Goal: Find contact information: Find contact information

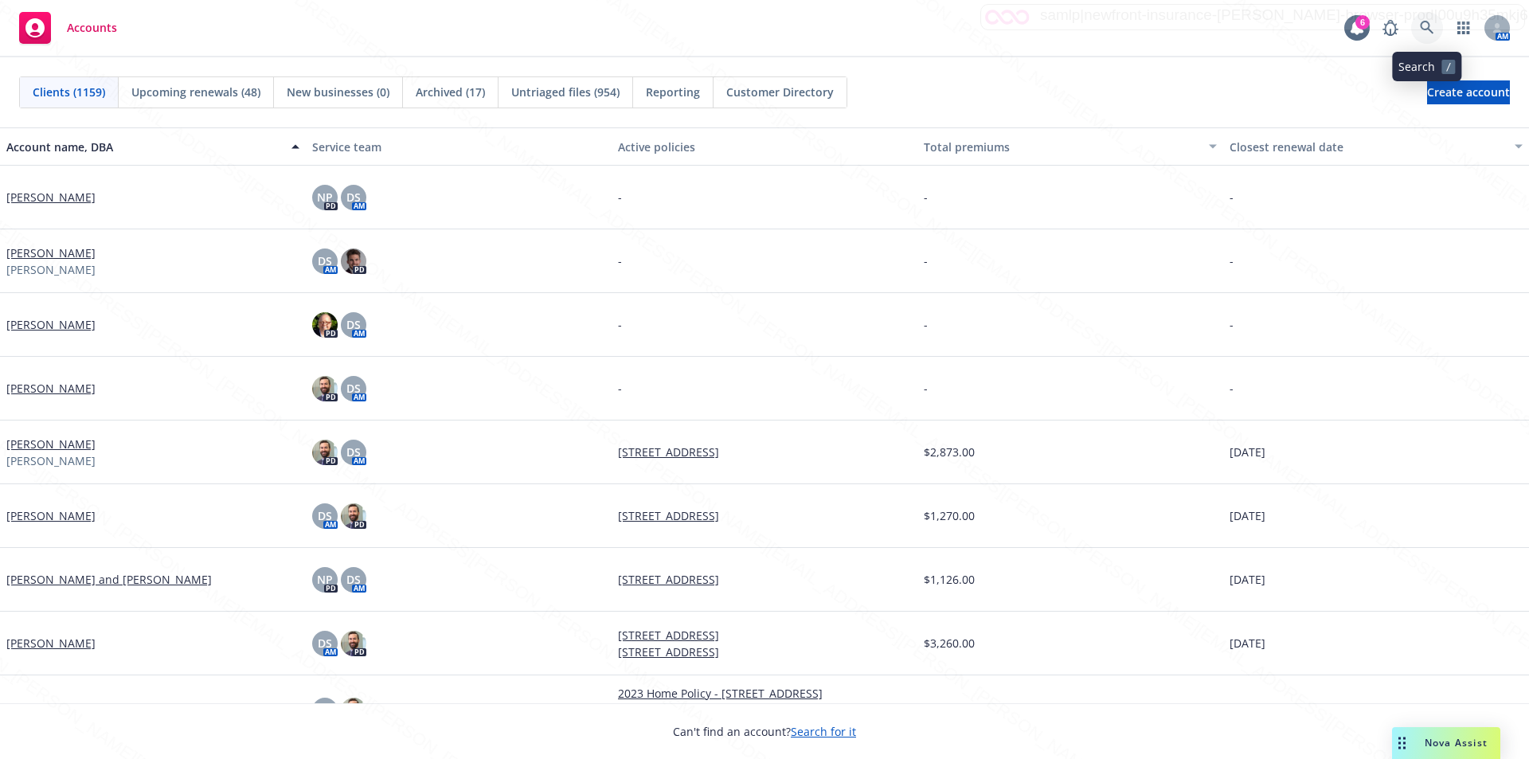
click at [1424, 24] on icon at bounding box center [1427, 28] width 14 height 14
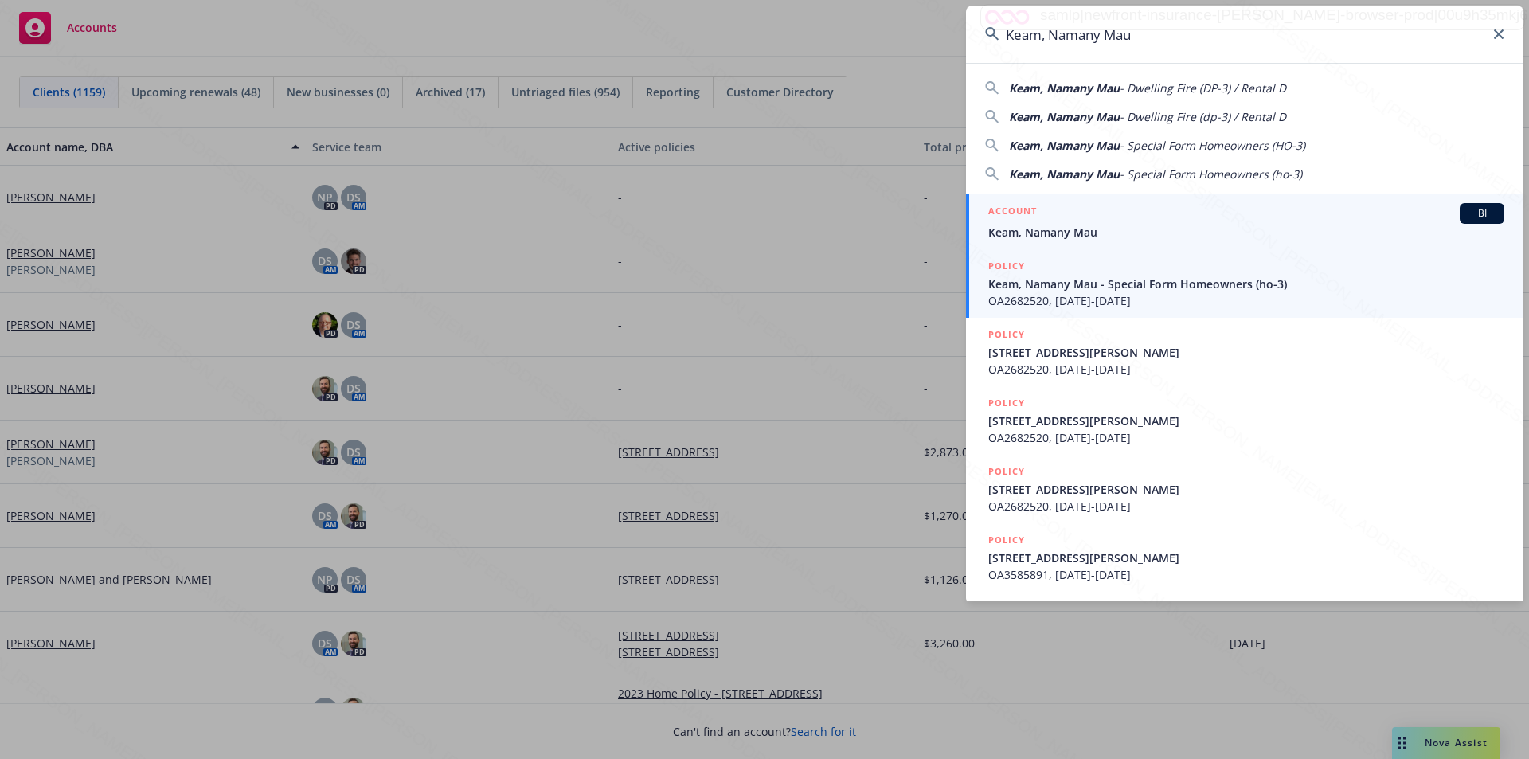
type input "Keam, Namany Mau"
click at [1085, 228] on span "Keam, Namany Mau" at bounding box center [1246, 232] width 516 height 17
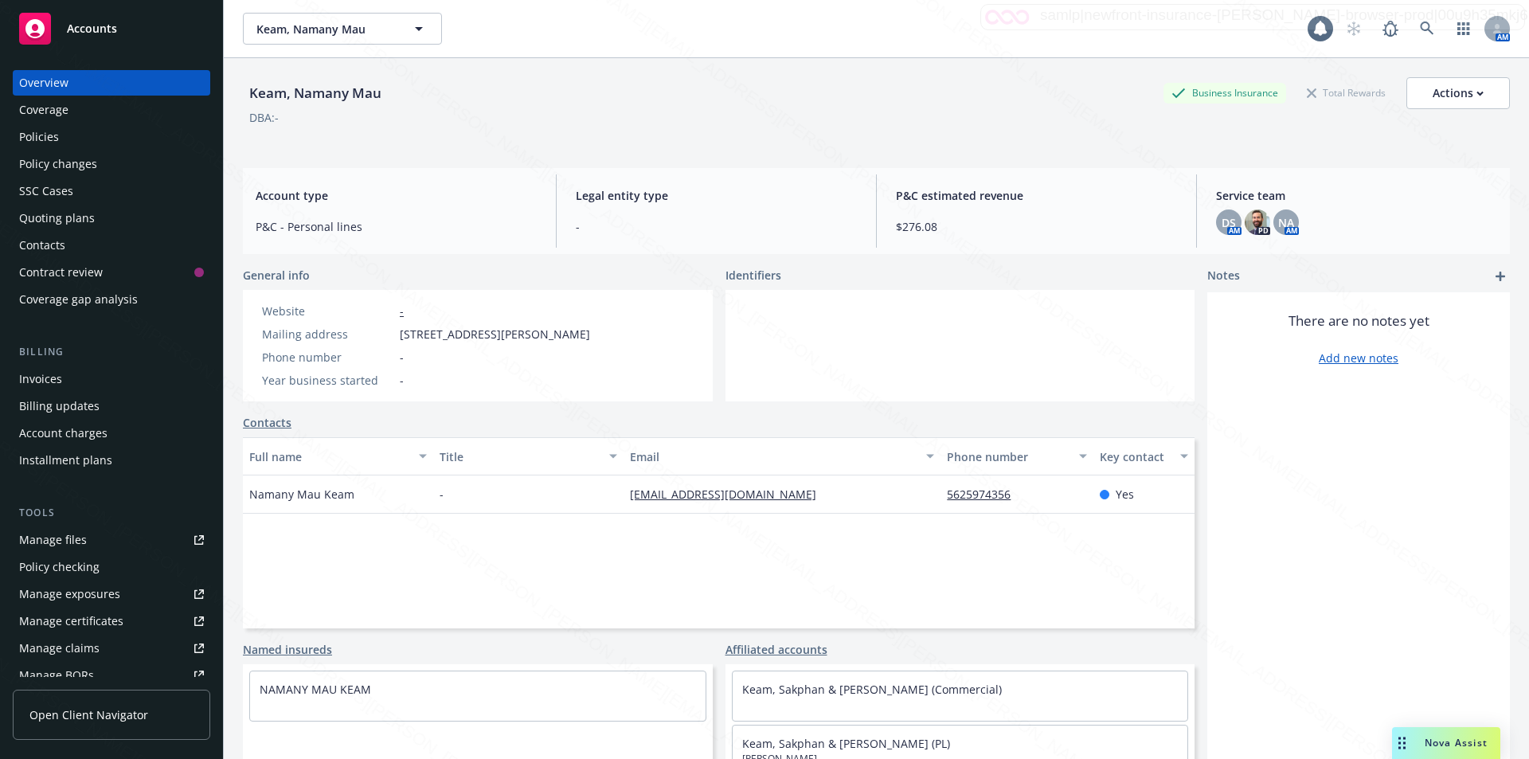
click at [64, 127] on div "Policies" at bounding box center [111, 136] width 185 height 25
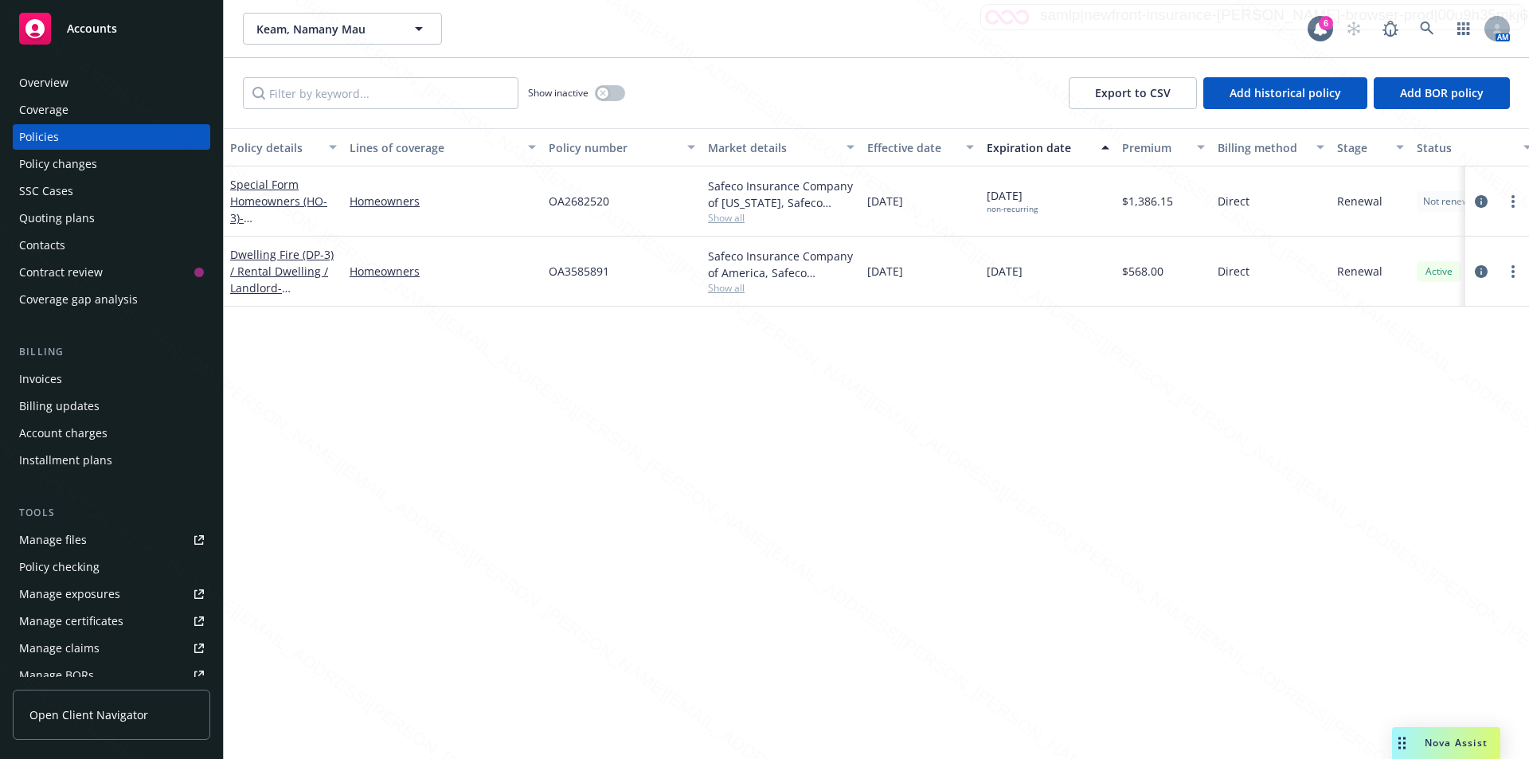
click at [57, 81] on div "Overview" at bounding box center [43, 82] width 49 height 25
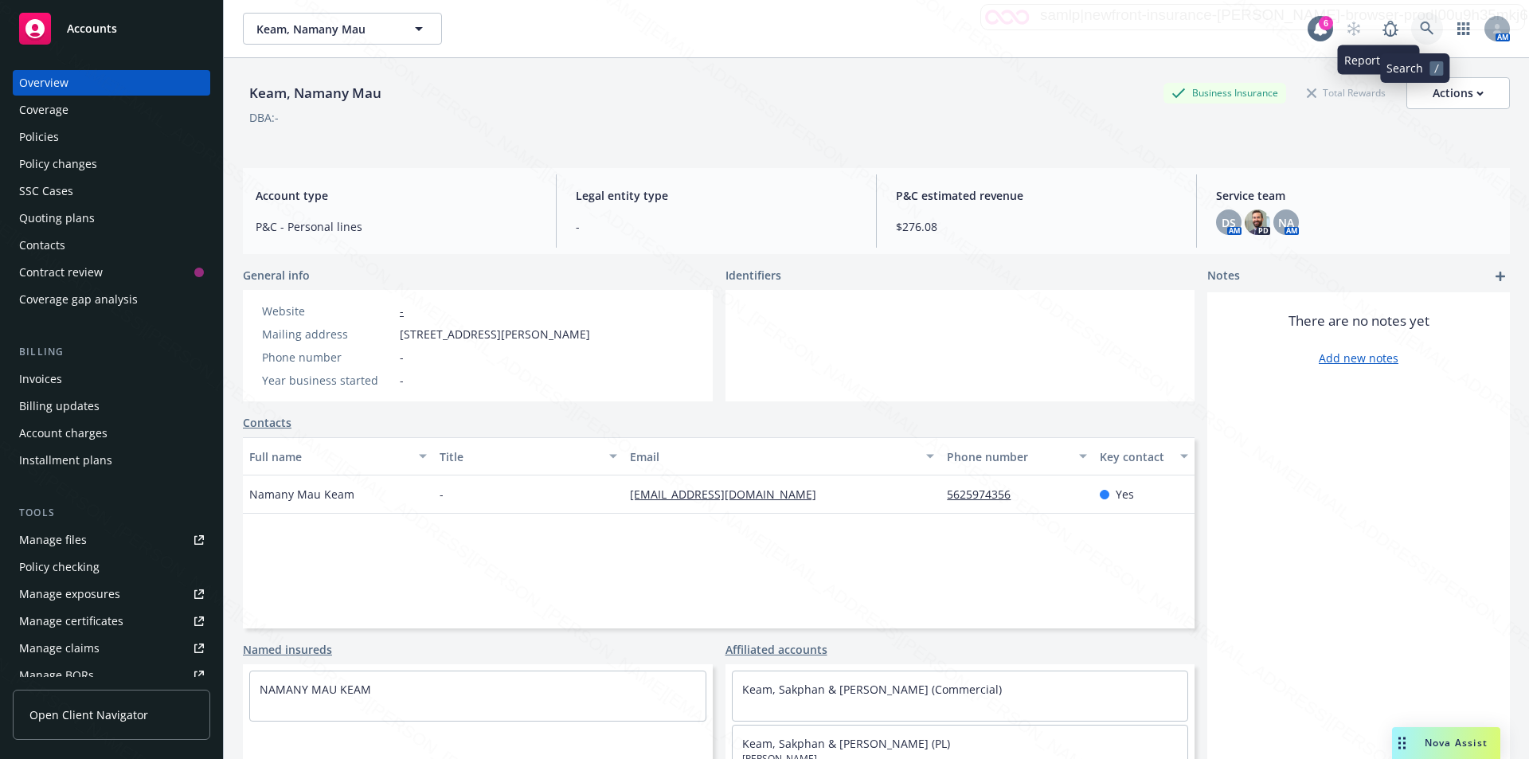
click at [1420, 26] on icon at bounding box center [1427, 28] width 14 height 14
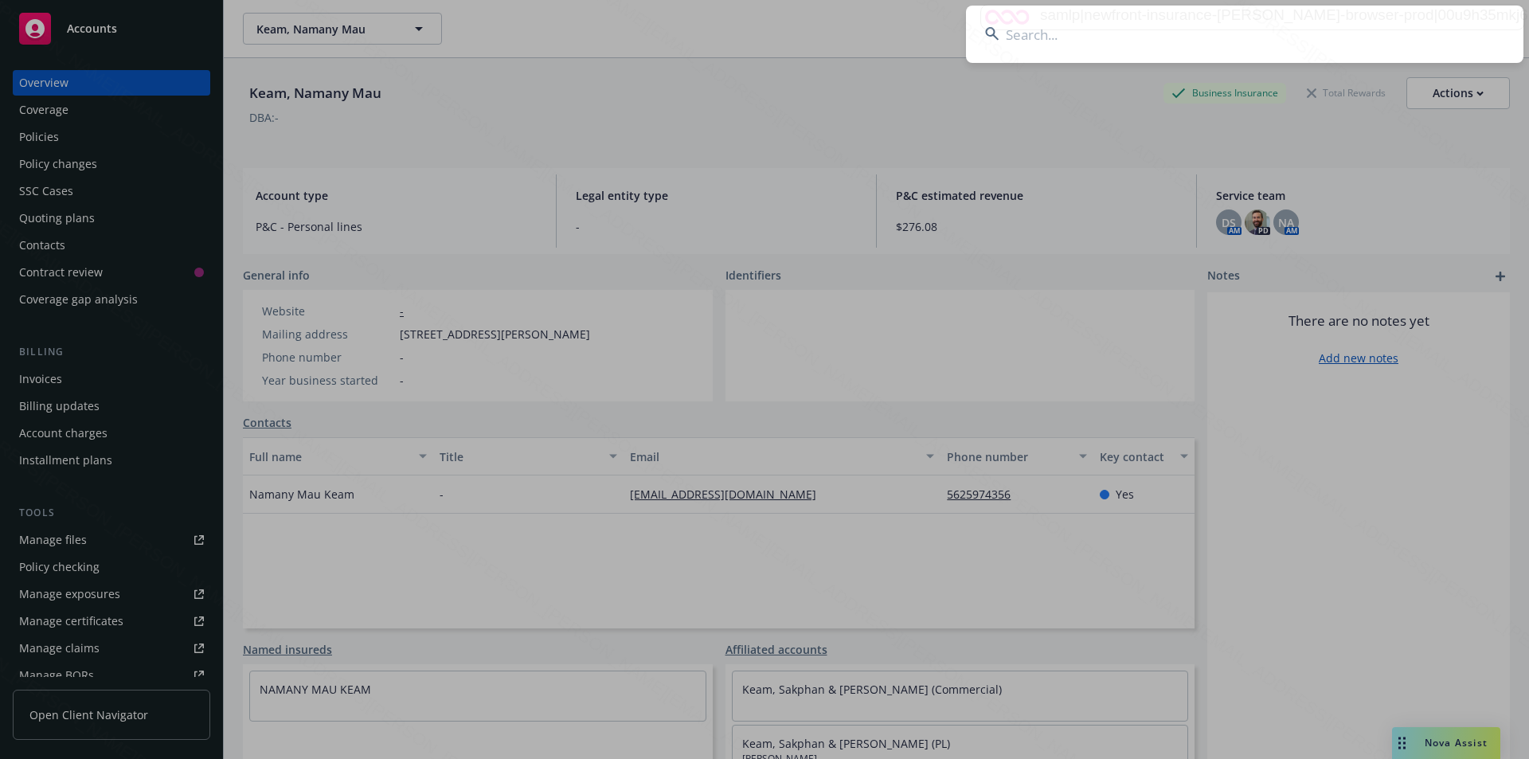
type input "OA4955123"
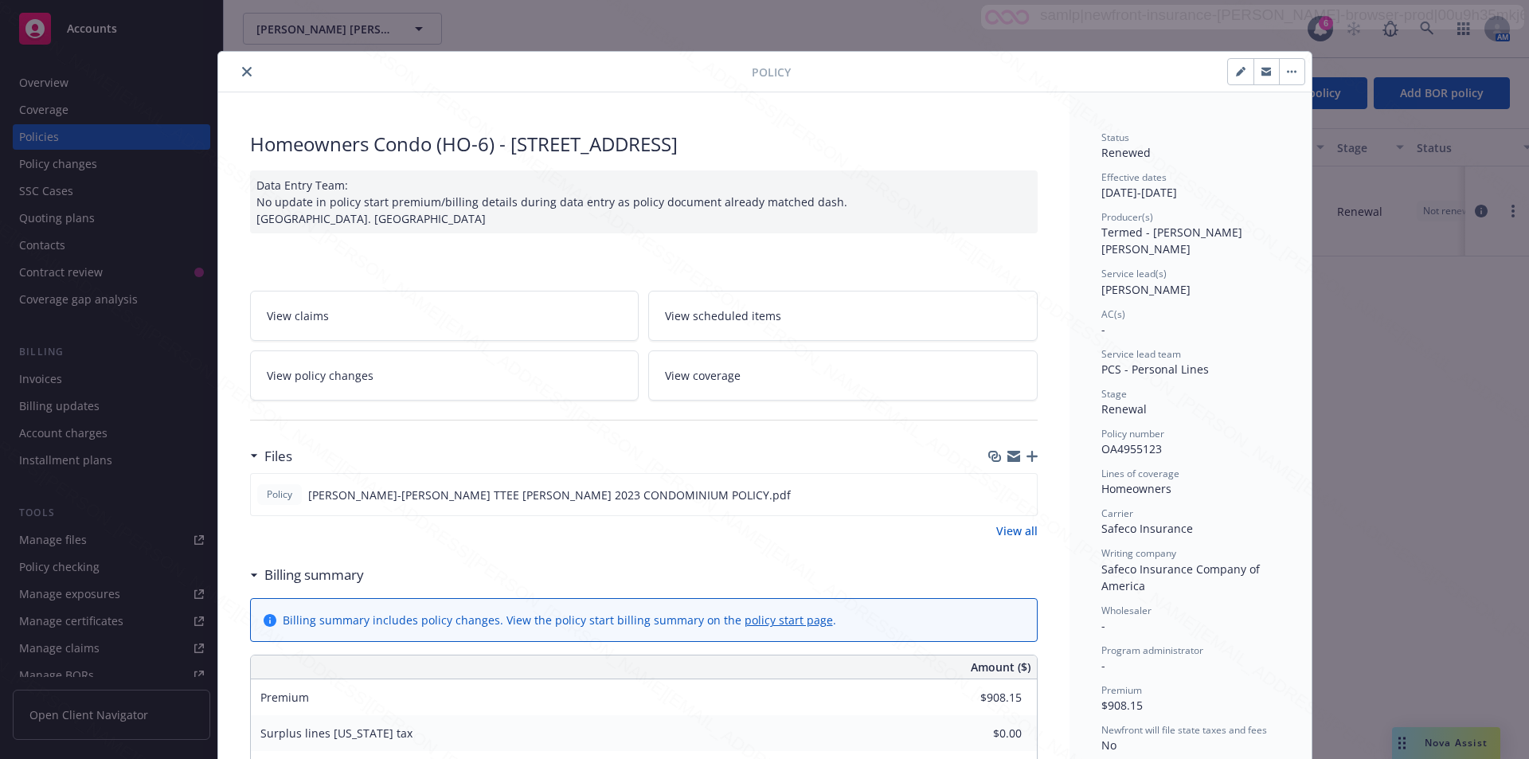
click at [242, 73] on icon "close" at bounding box center [247, 72] width 10 height 10
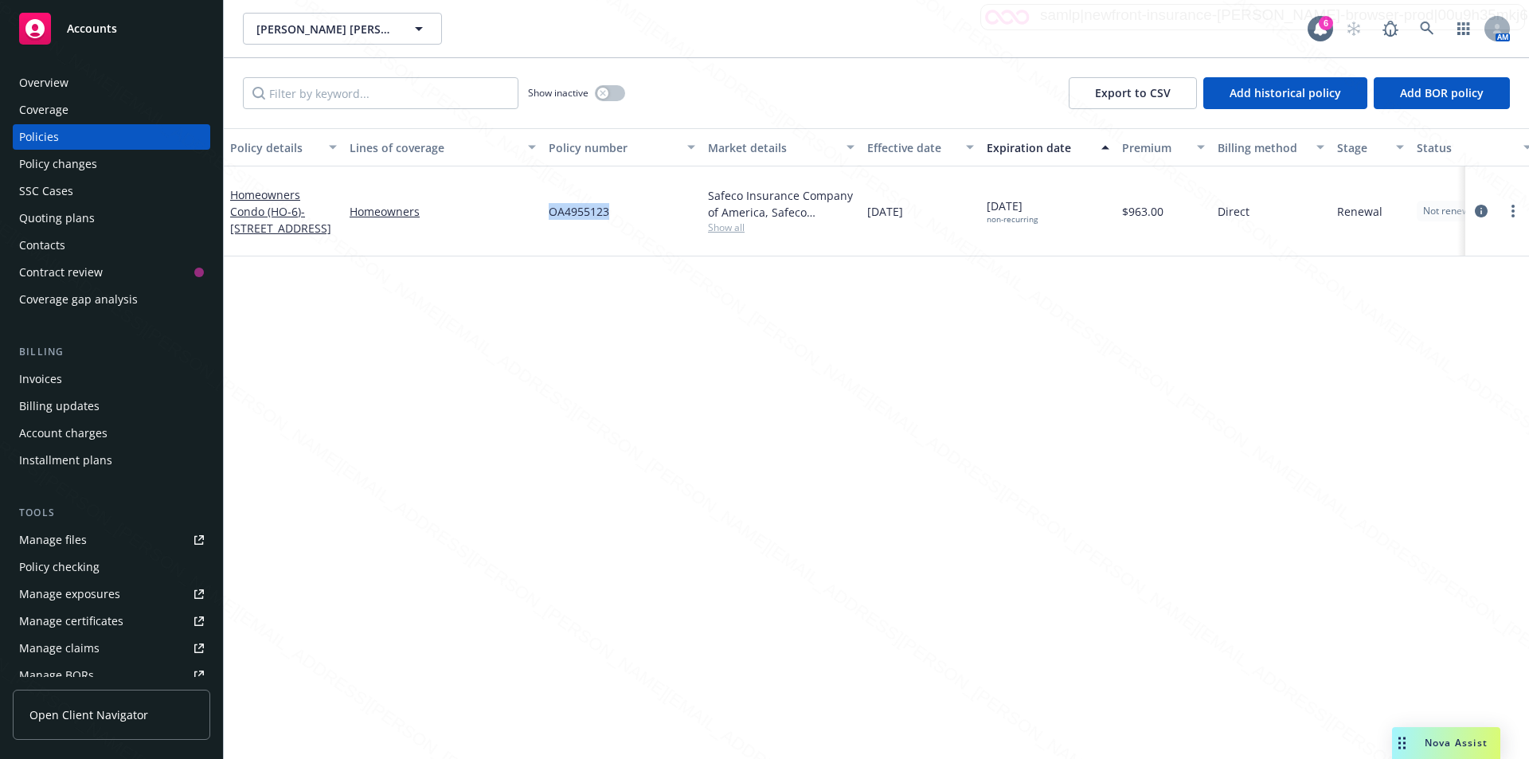
drag, startPoint x: 624, startPoint y: 205, endPoint x: 545, endPoint y: 200, distance: 79.0
click at [545, 200] on div "OA4955123" at bounding box center [621, 211] width 159 height 90
copy span "OA4955123"
click at [38, 79] on div "Overview" at bounding box center [43, 82] width 49 height 25
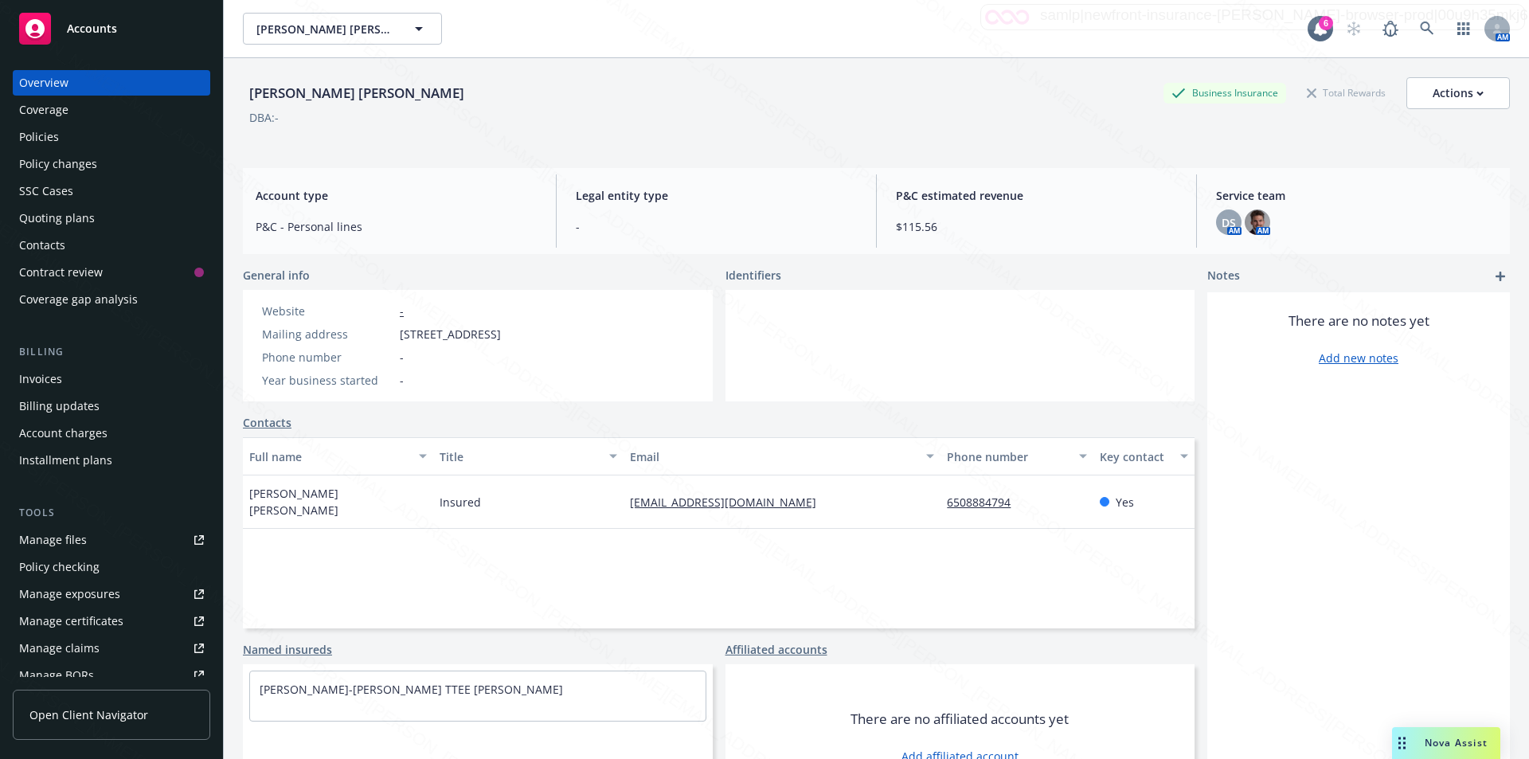
click at [52, 139] on div "Policies" at bounding box center [39, 136] width 40 height 25
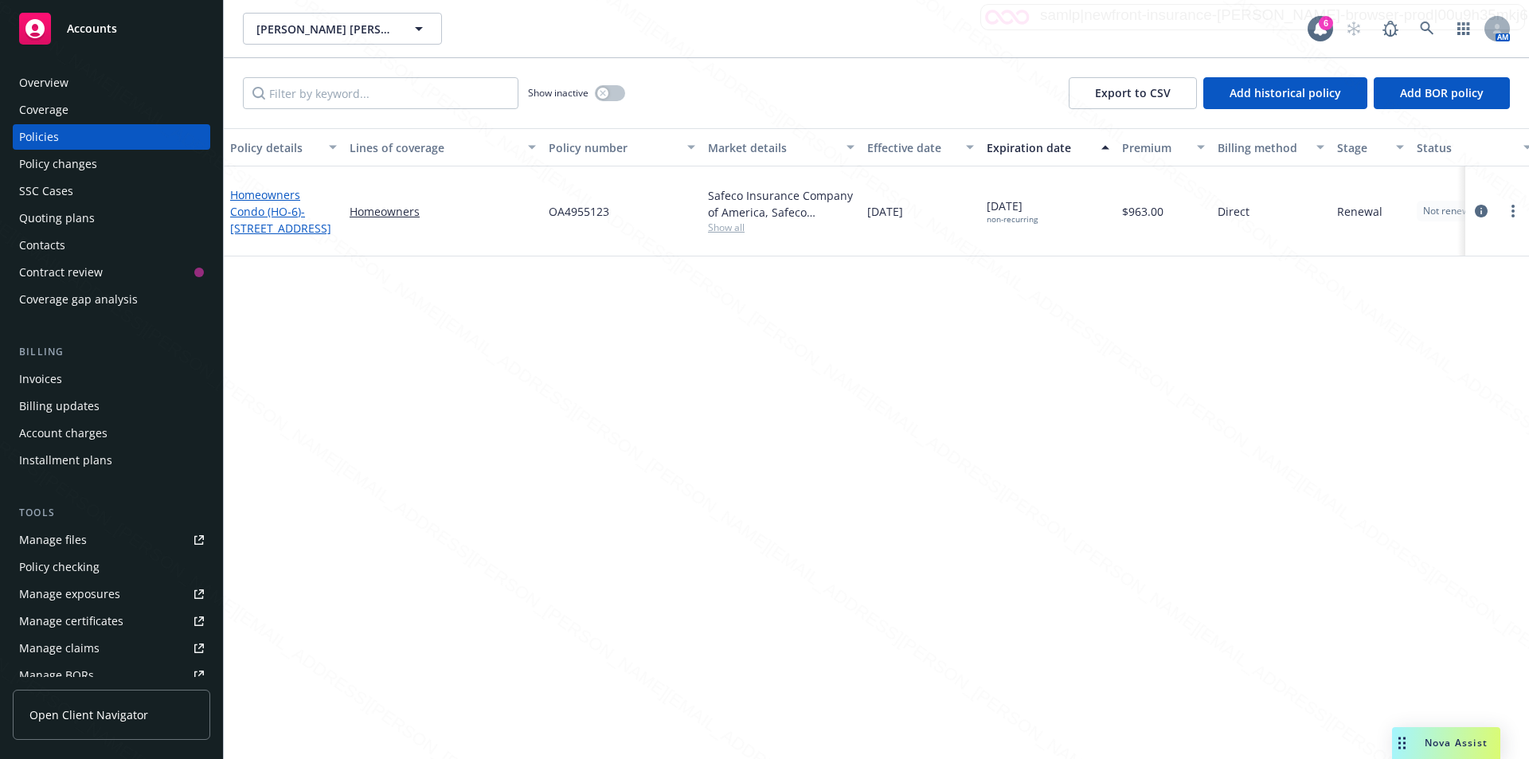
click at [275, 217] on span "- [STREET_ADDRESS]" at bounding box center [280, 220] width 101 height 32
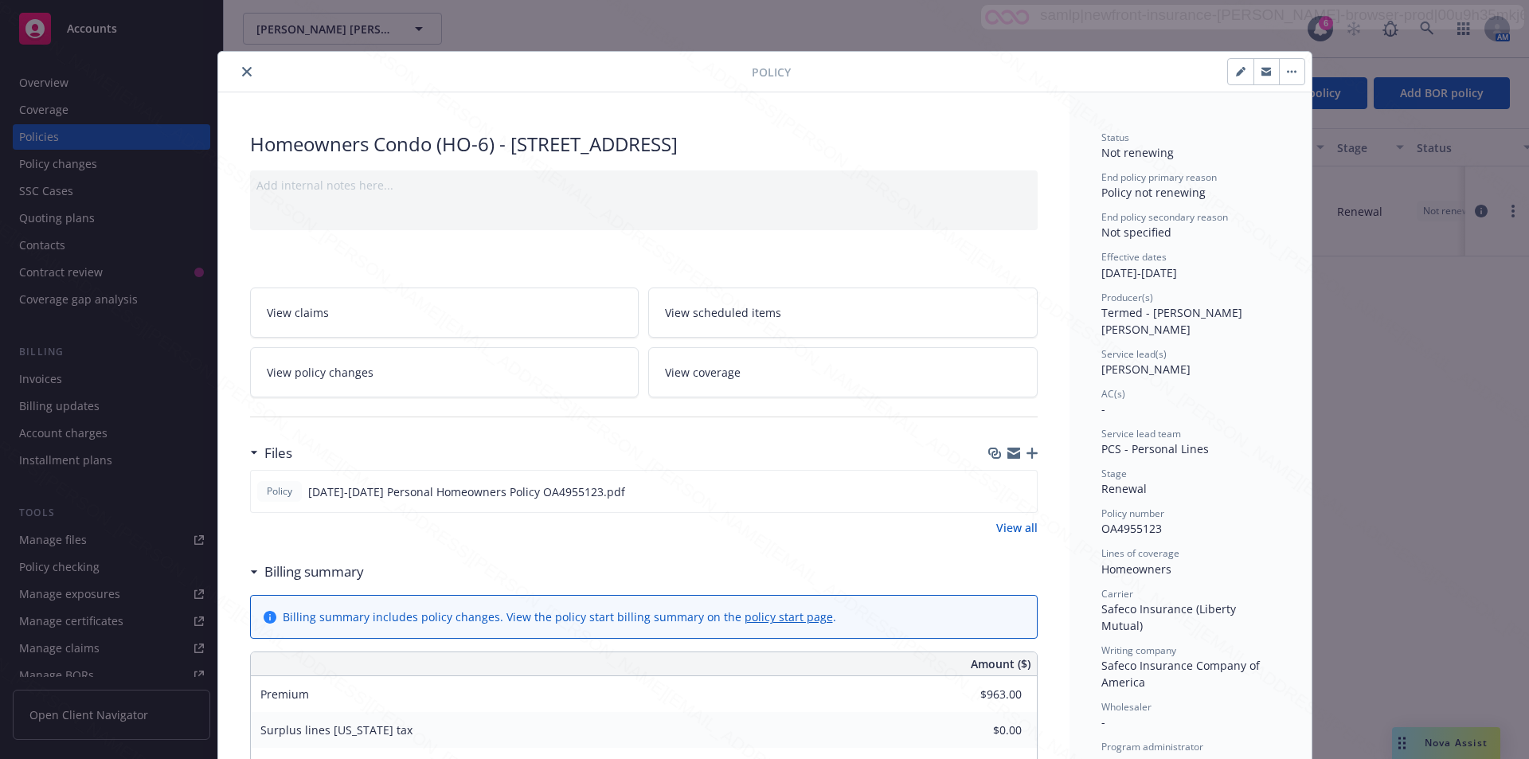
click at [242, 72] on icon "close" at bounding box center [247, 72] width 10 height 10
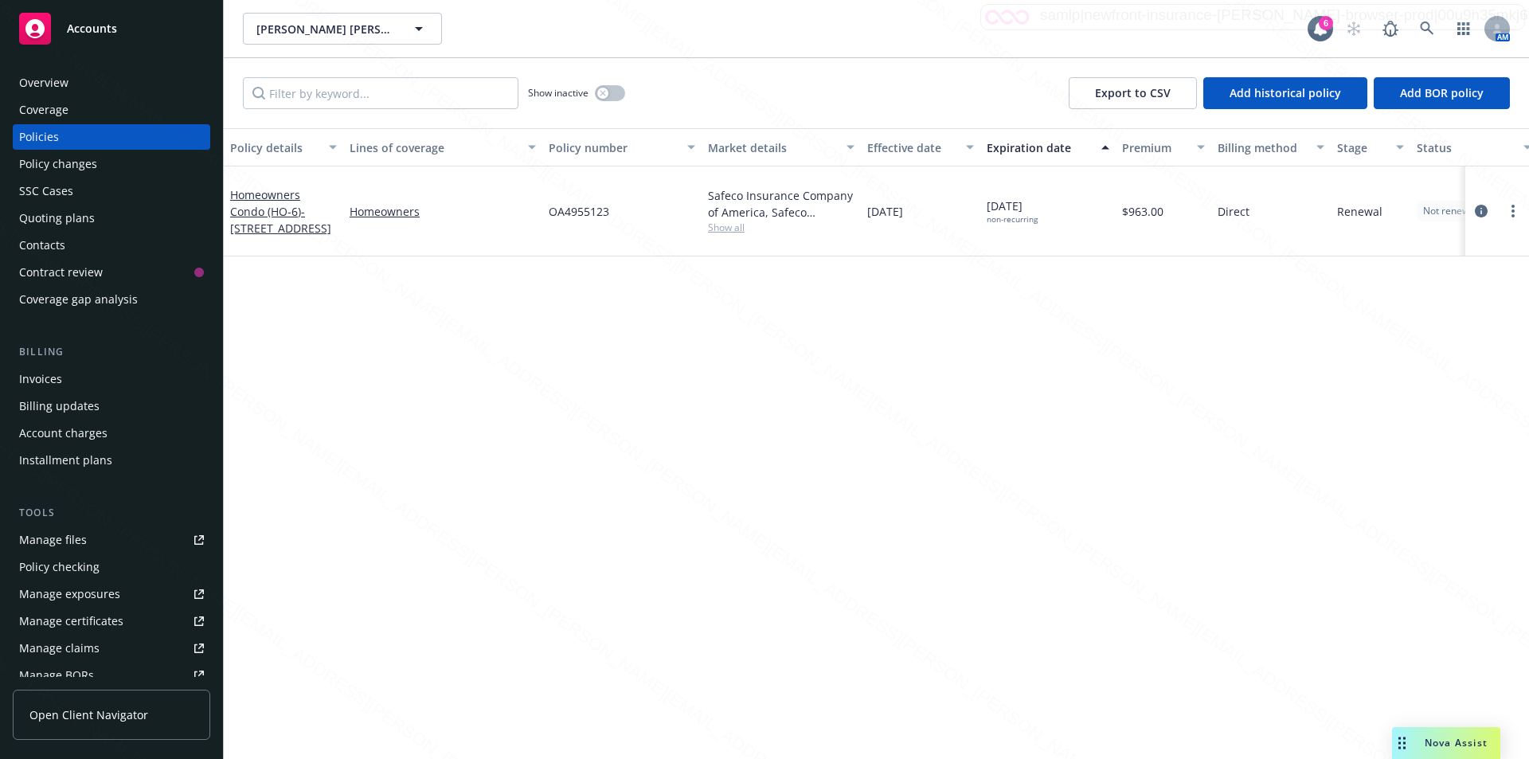
click at [430, 448] on div "Policy details Lines of coverage Policy number Market details Effective date Ex…" at bounding box center [876, 443] width 1305 height 631
click at [388, 517] on div "Policy details Lines of coverage Policy number Market details Effective date Ex…" at bounding box center [876, 443] width 1305 height 631
click at [49, 84] on div "Overview" at bounding box center [43, 82] width 49 height 25
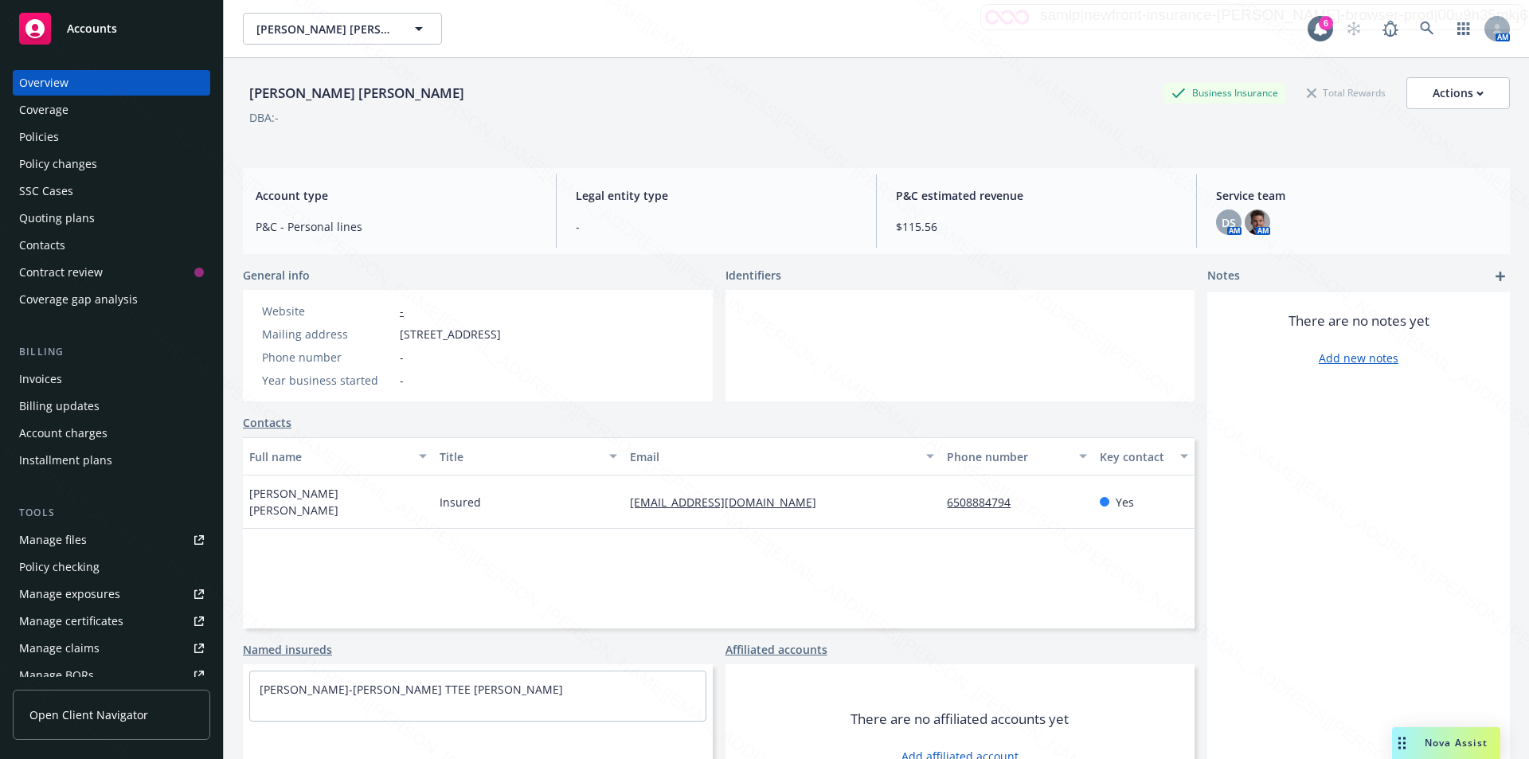
click at [62, 131] on div "Policies" at bounding box center [111, 136] width 185 height 25
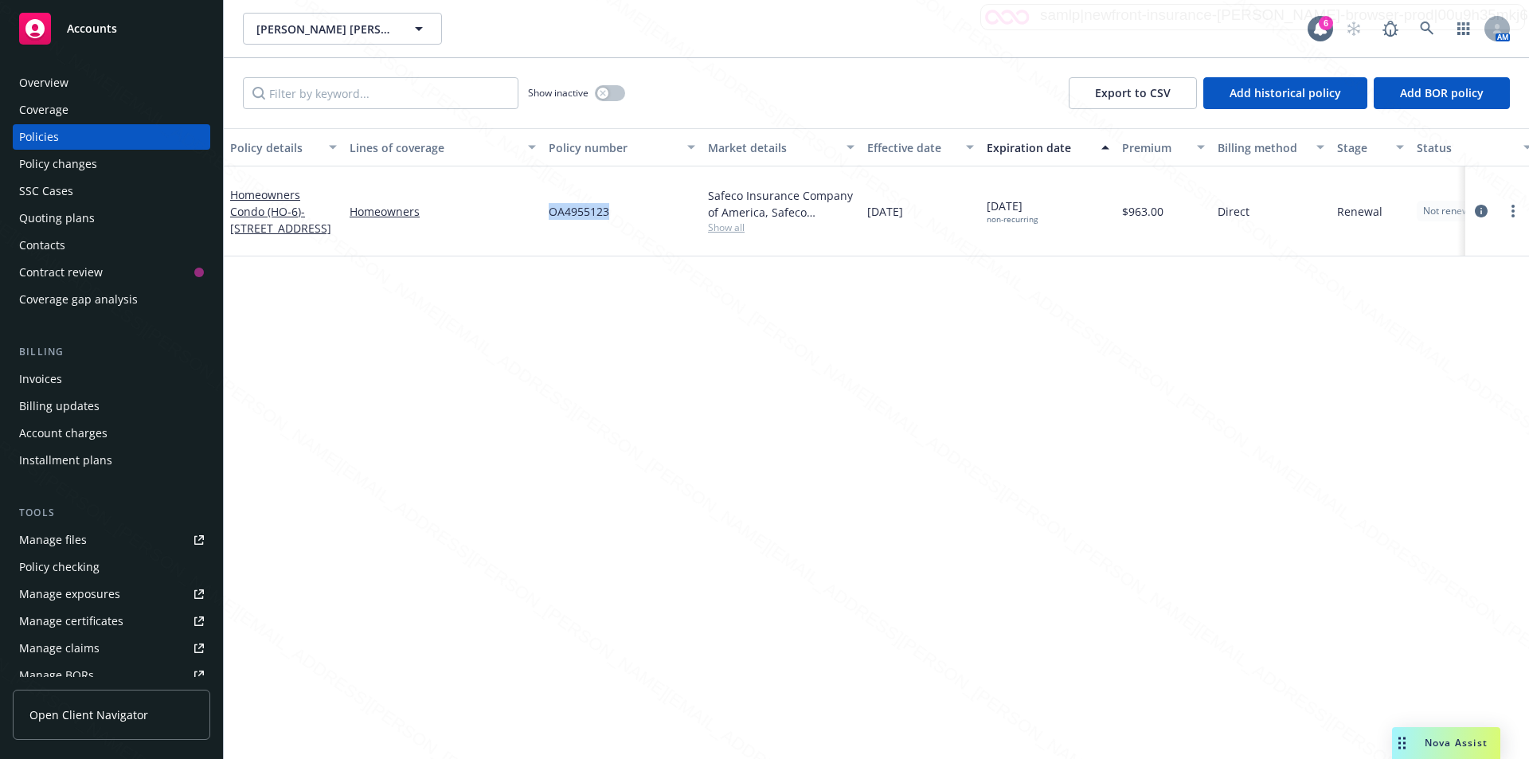
drag, startPoint x: 619, startPoint y: 204, endPoint x: 550, endPoint y: 201, distance: 68.6
click at [547, 201] on div "OA4955123" at bounding box center [621, 211] width 159 height 90
copy span "OA4955123"
drag, startPoint x: 618, startPoint y: 206, endPoint x: 551, endPoint y: 198, distance: 67.4
click at [551, 198] on div "OA4955123" at bounding box center [621, 211] width 159 height 90
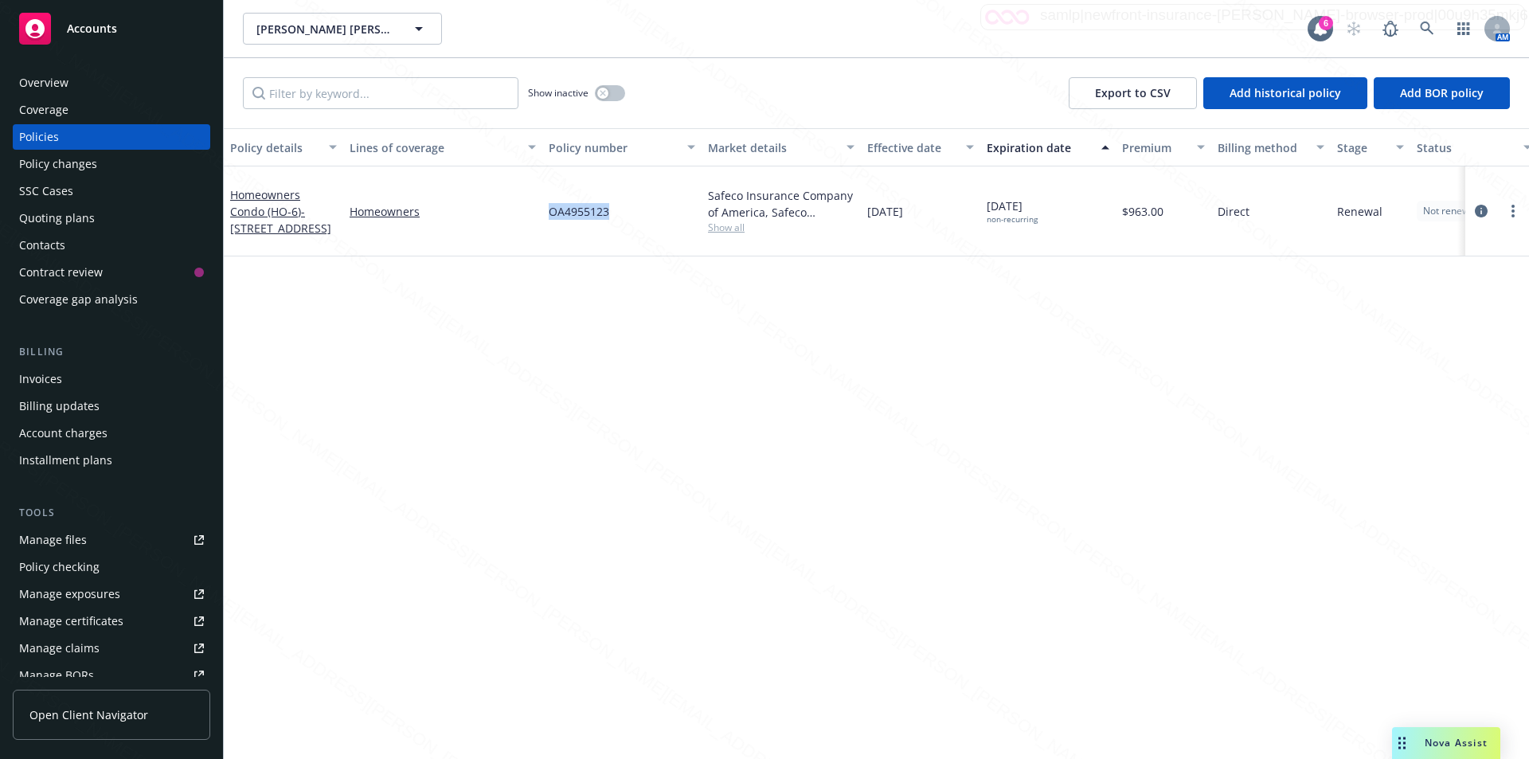
copy span "OA4955123"
click at [75, 94] on div "Overview" at bounding box center [111, 82] width 185 height 25
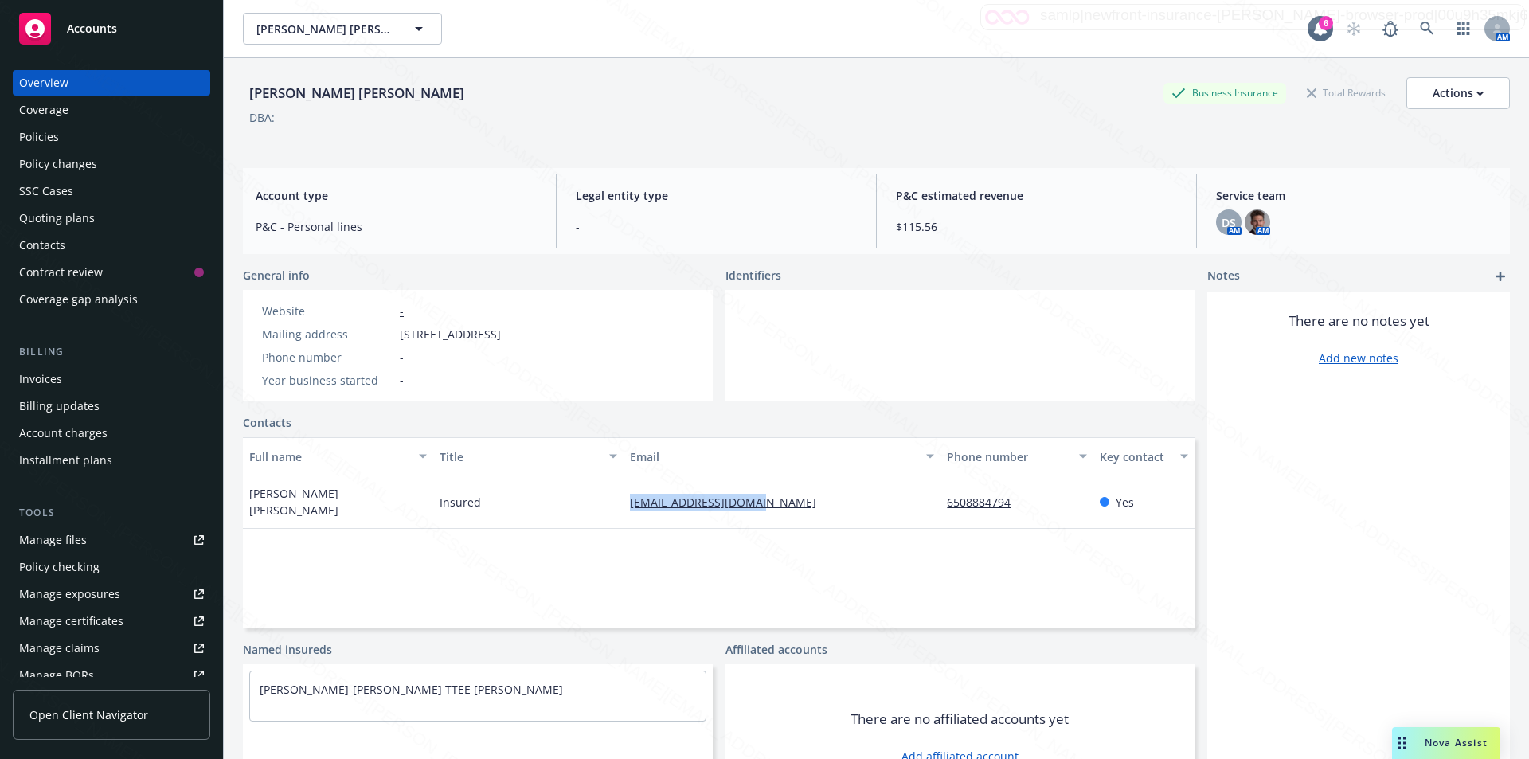
drag, startPoint x: 719, startPoint y: 500, endPoint x: 619, endPoint y: 487, distance: 101.1
click at [623, 487] on div "[EMAIL_ADDRESS][DOMAIN_NAME]" at bounding box center [781, 501] width 317 height 53
copy link "[EMAIL_ADDRESS][DOMAIN_NAME]"
click at [58, 131] on div "Policies" at bounding box center [111, 136] width 185 height 25
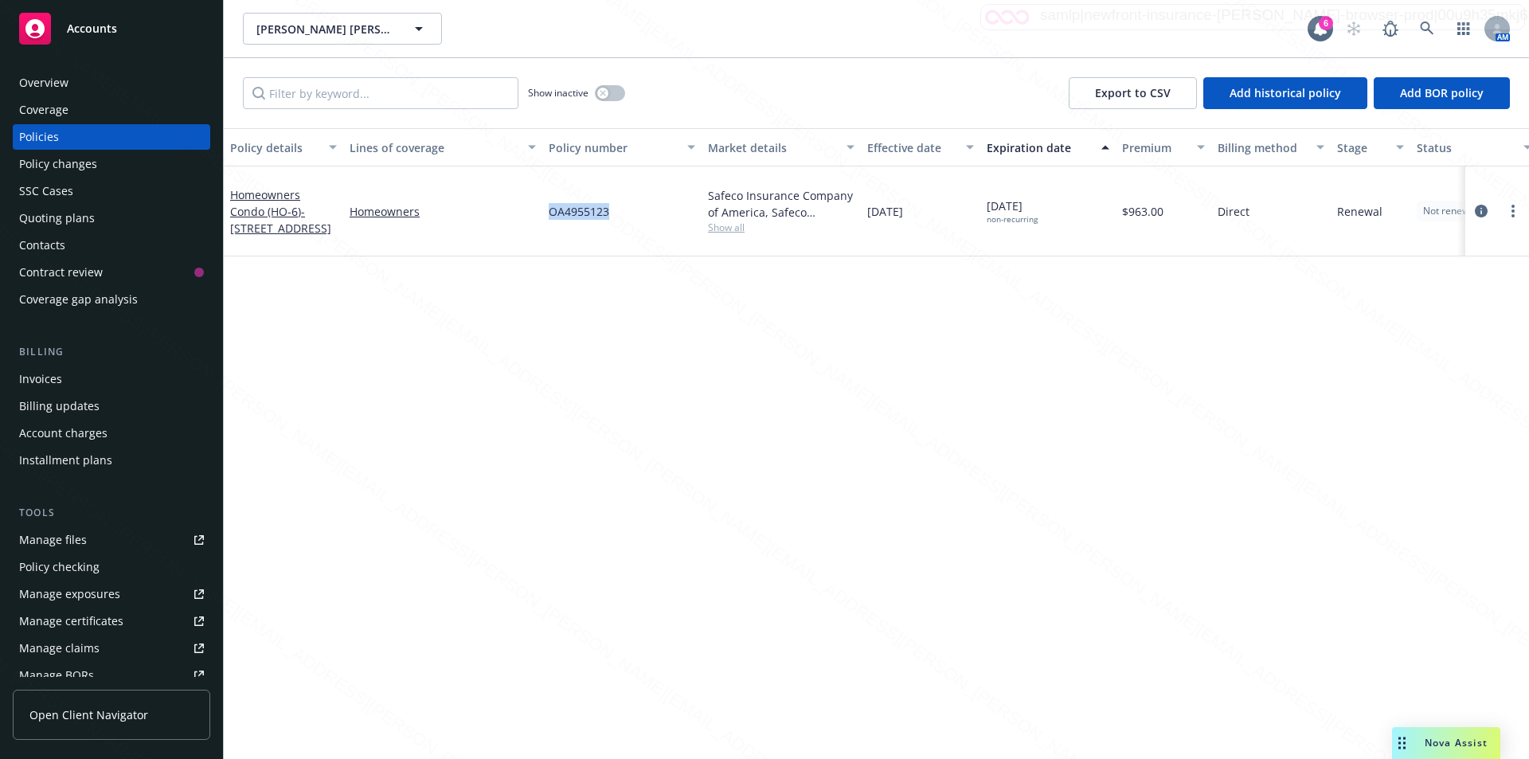
drag, startPoint x: 596, startPoint y: 207, endPoint x: 559, endPoint y: 198, distance: 37.7
click at [552, 208] on div "OA4955123" at bounding box center [621, 211] width 159 height 90
